Goal: Information Seeking & Learning: Learn about a topic

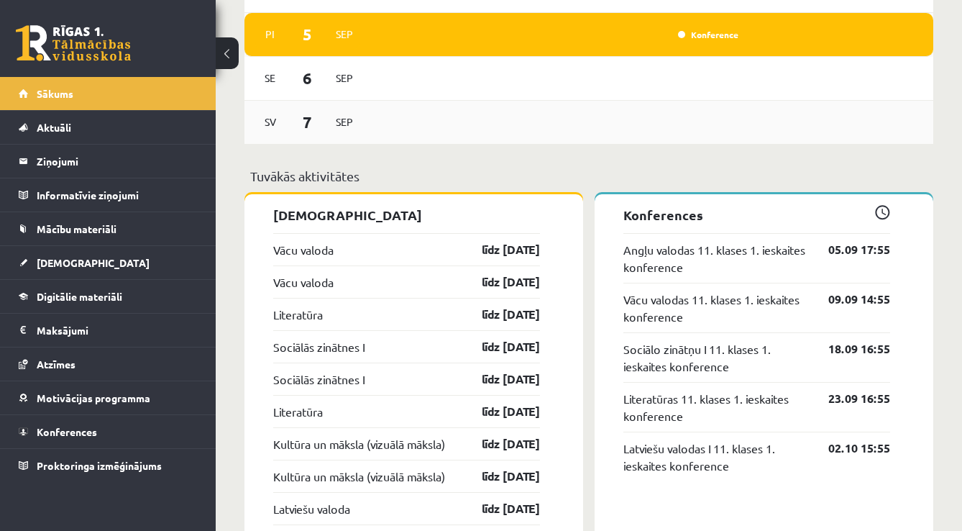
scroll to position [1136, 0]
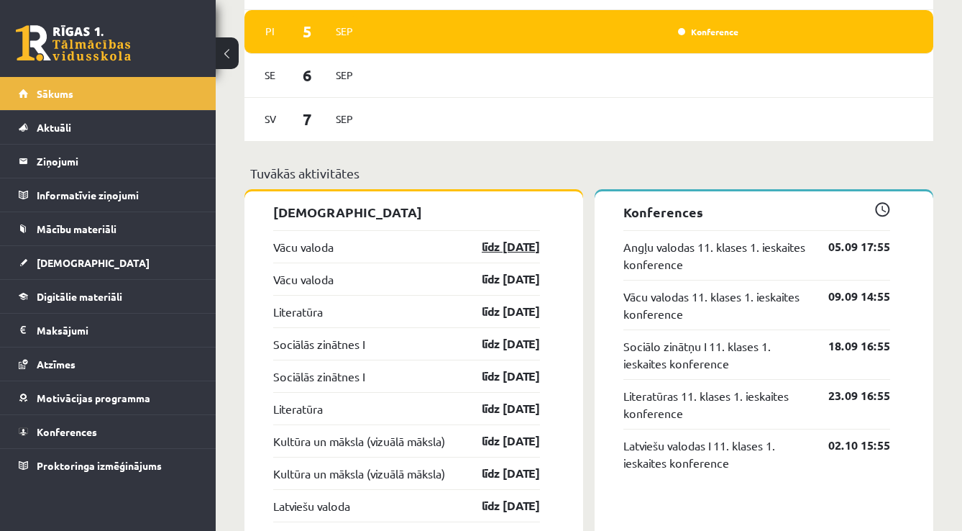
click at [513, 249] on link "līdz 15.09.25" at bounding box center [497, 246] width 83 height 17
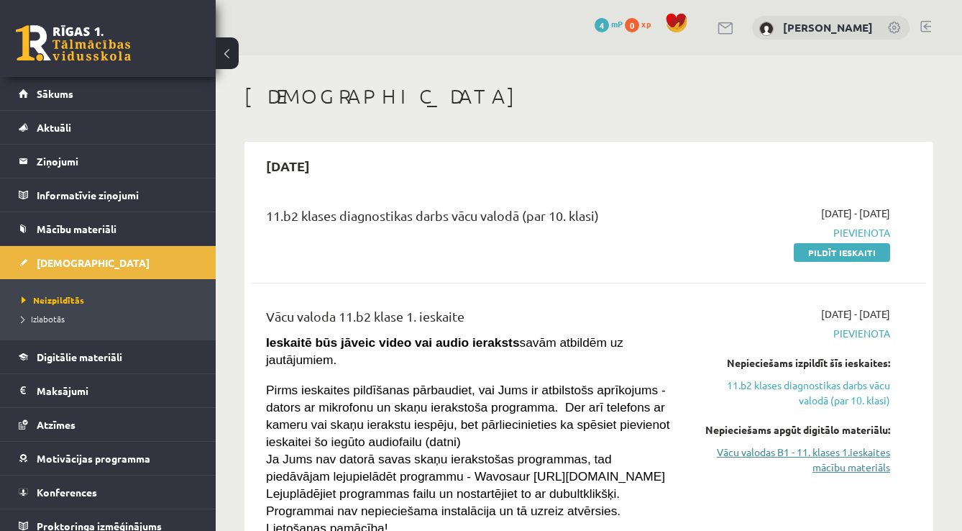
click at [862, 461] on link "Vācu valodas B1 - 11. klases 1.ieskaites mācību materiāls" at bounding box center [793, 459] width 193 height 30
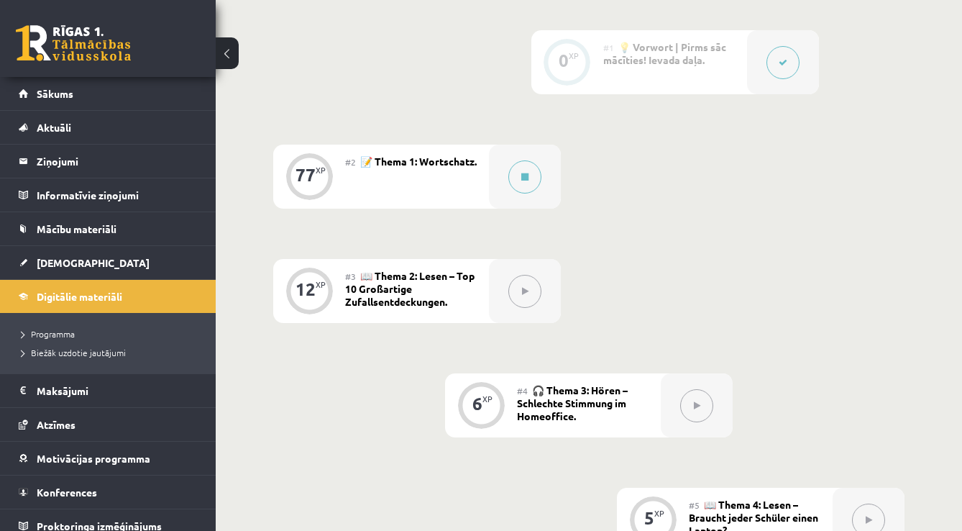
scroll to position [375, 0]
click at [518, 186] on button at bounding box center [524, 176] width 33 height 33
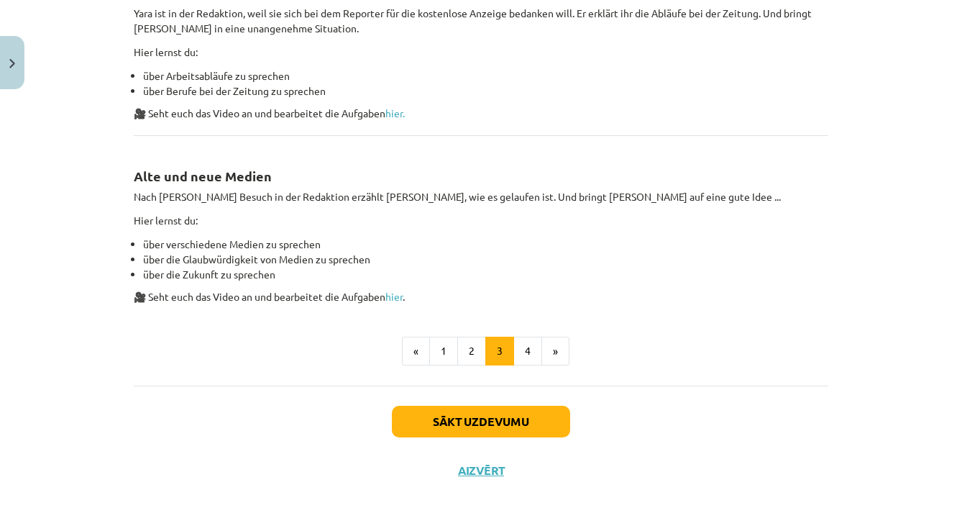
scroll to position [903, 0]
click at [528, 357] on button "4" at bounding box center [527, 350] width 29 height 29
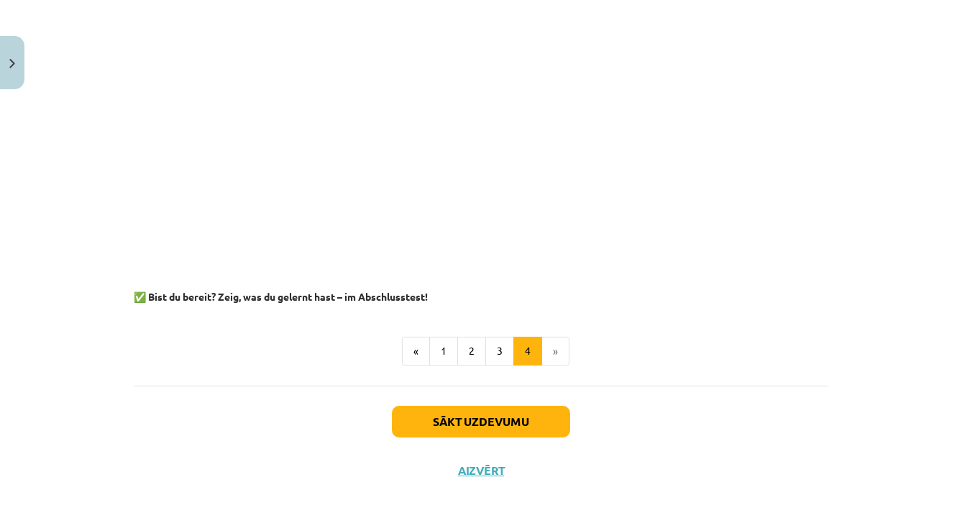
scroll to position [1817, 0]
click at [486, 348] on button "3" at bounding box center [499, 350] width 29 height 29
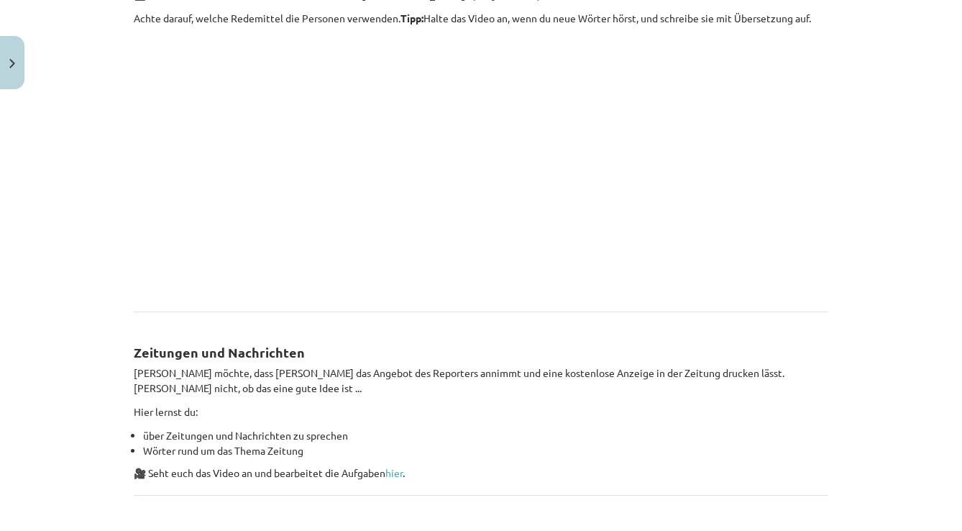
scroll to position [572, 0]
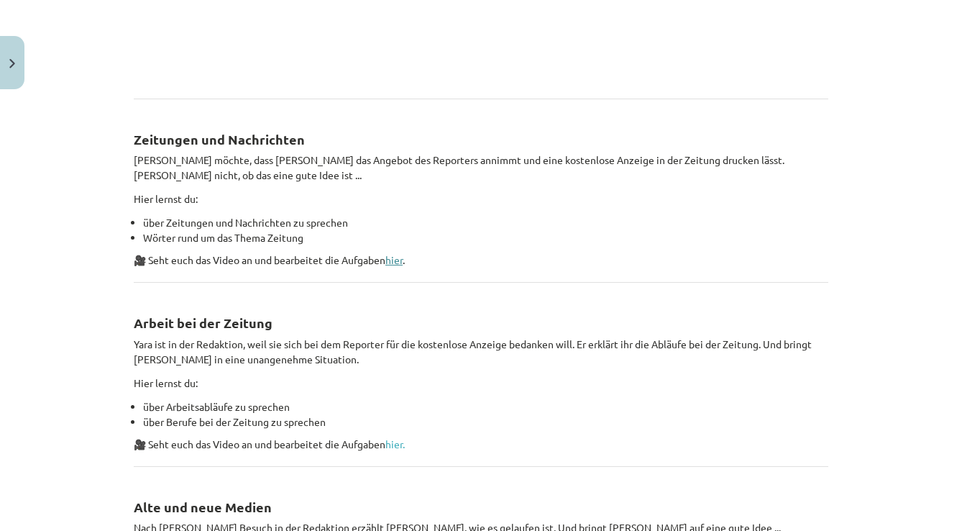
click at [403, 259] on link "hier" at bounding box center [393, 259] width 17 height 13
